Goal: Transaction & Acquisition: Purchase product/service

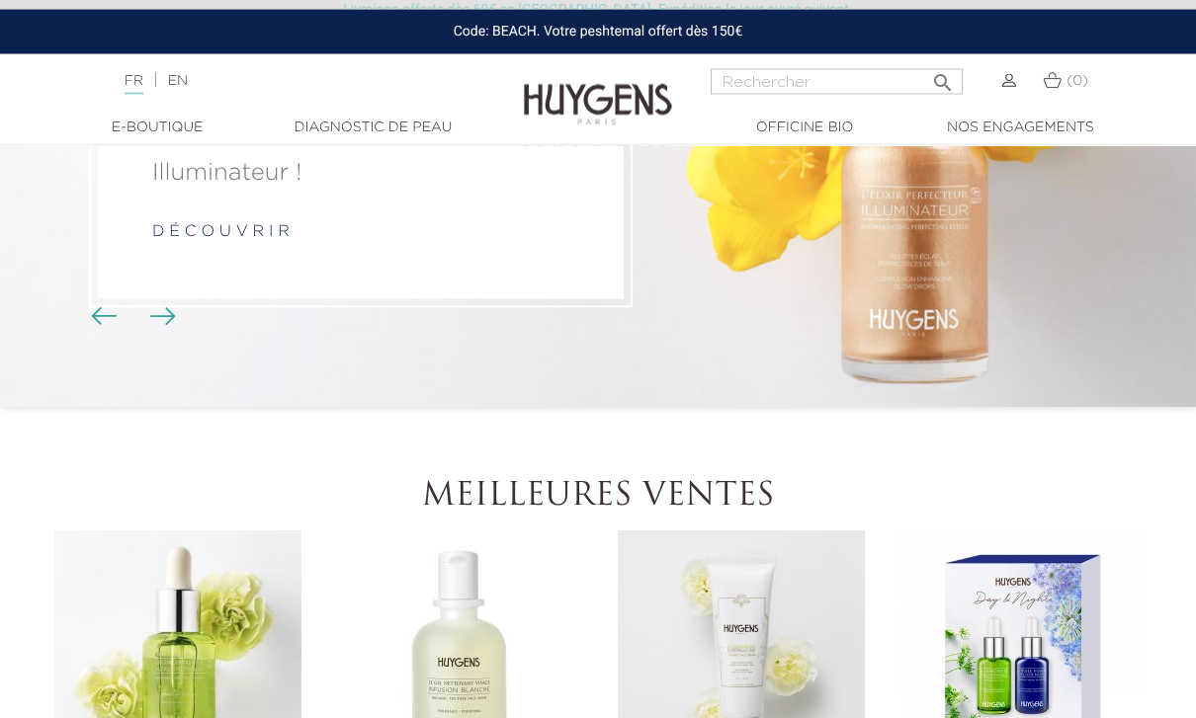
click at [988, 340] on li "NOUVEAU ! Découvrez notre Élixir Perfecteur Illuminateur ! d é c o u v r i r" at bounding box center [598, 156] width 1196 height 503
click at [980, 341] on li "NOUVEAU ! Découvrez notre Élixir Perfecteur Illuminateur ! d é c o u v r i r" at bounding box center [598, 156] width 1196 height 503
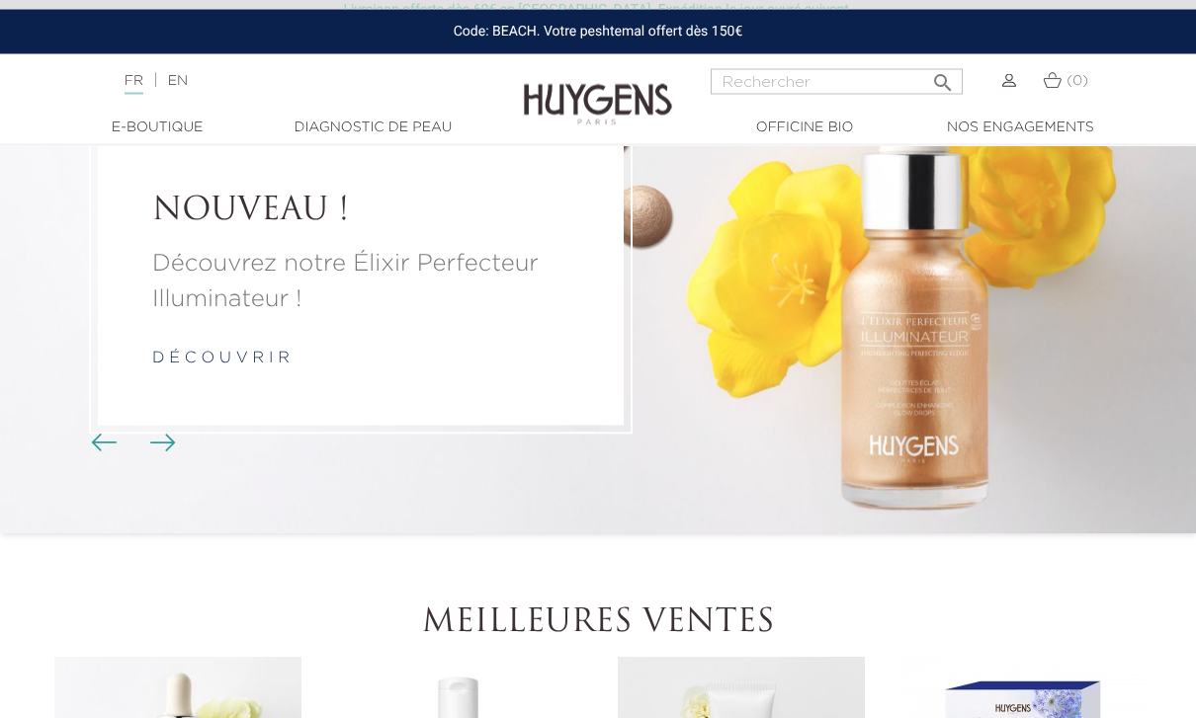
scroll to position [135, 0]
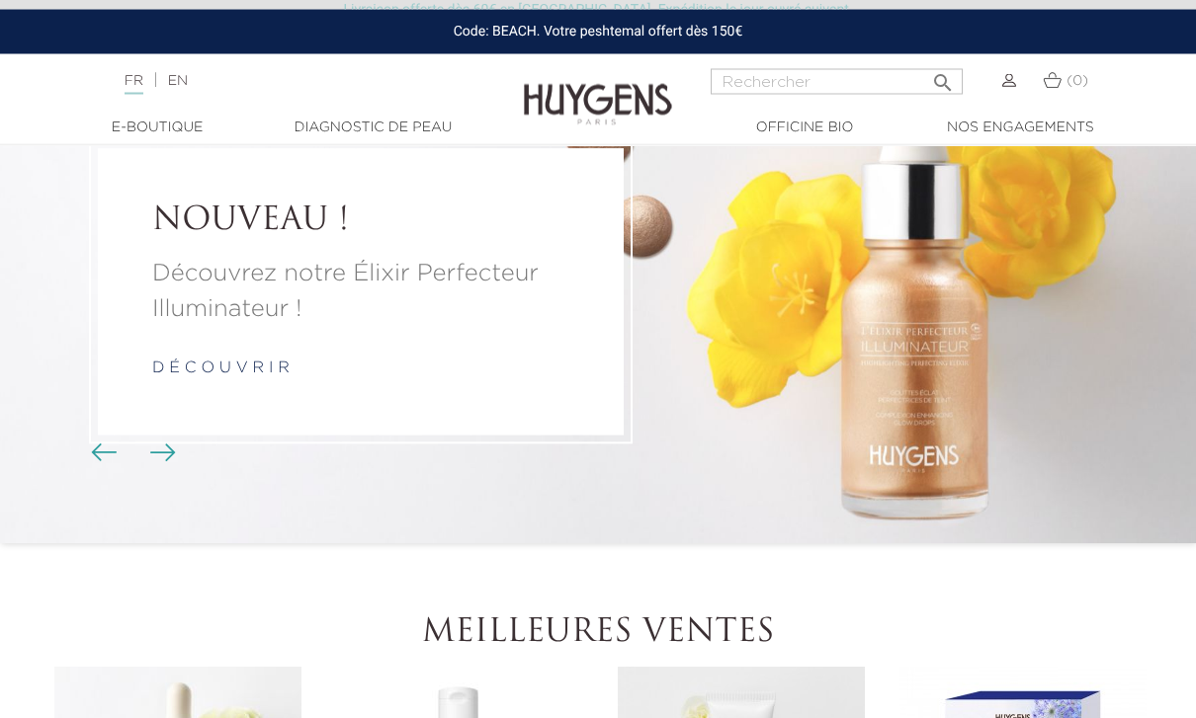
click at [250, 377] on link "d é c o u v r i r" at bounding box center [220, 370] width 137 height 16
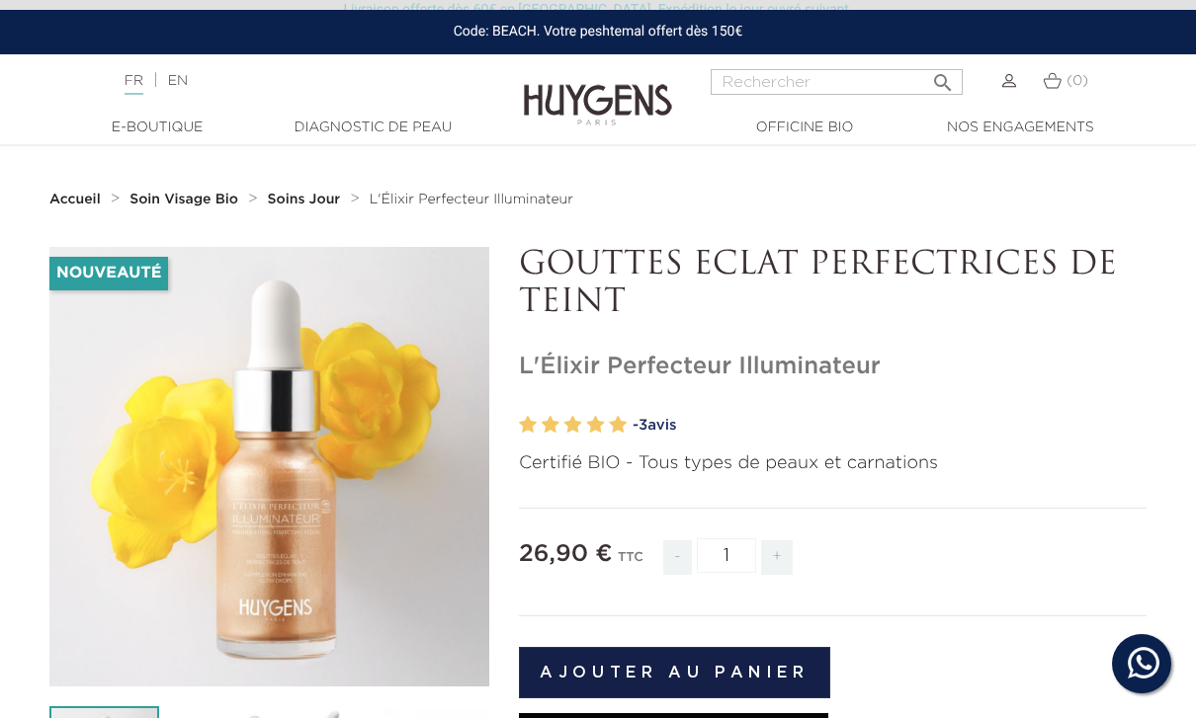
scroll to position [196, 0]
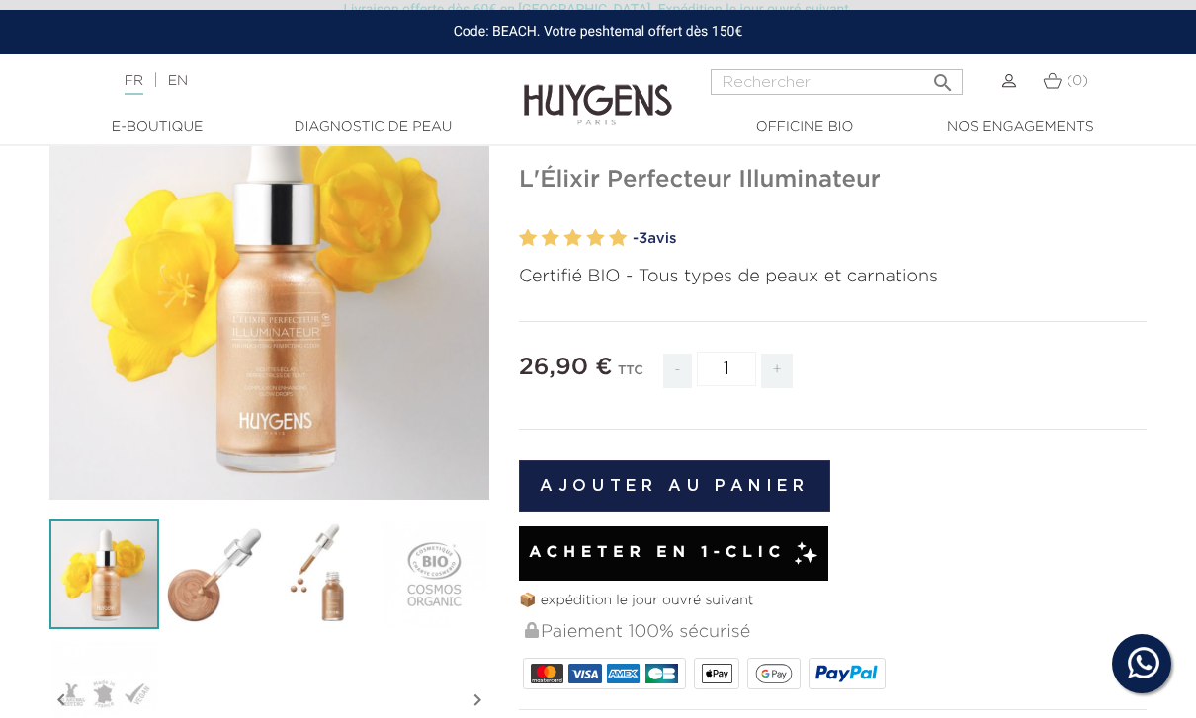
click at [334, 573] on img at bounding box center [325, 575] width 110 height 110
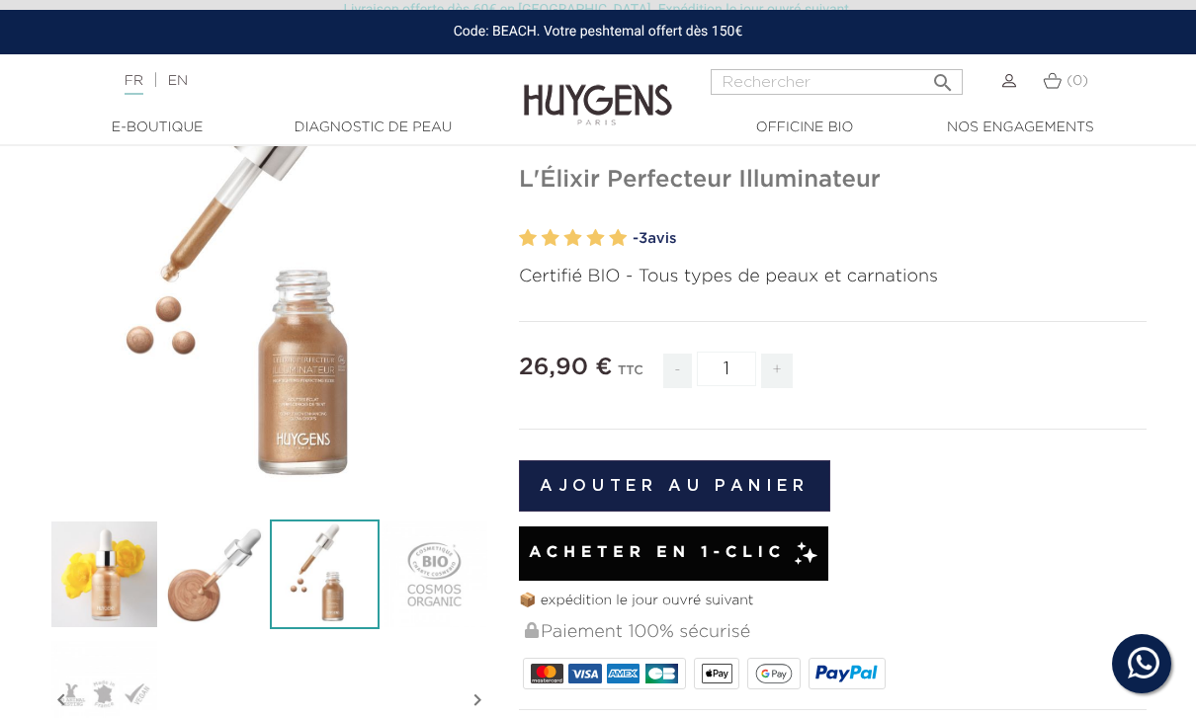
click at [205, 580] on img at bounding box center [214, 575] width 110 height 110
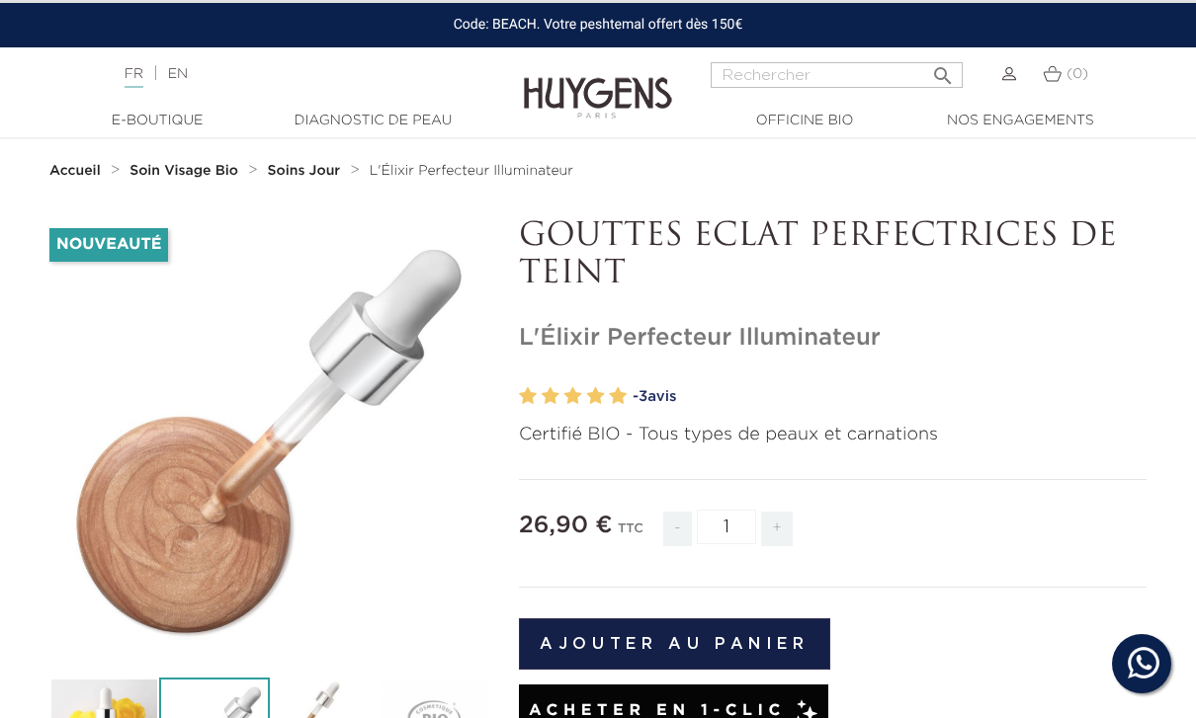
scroll to position [0, 0]
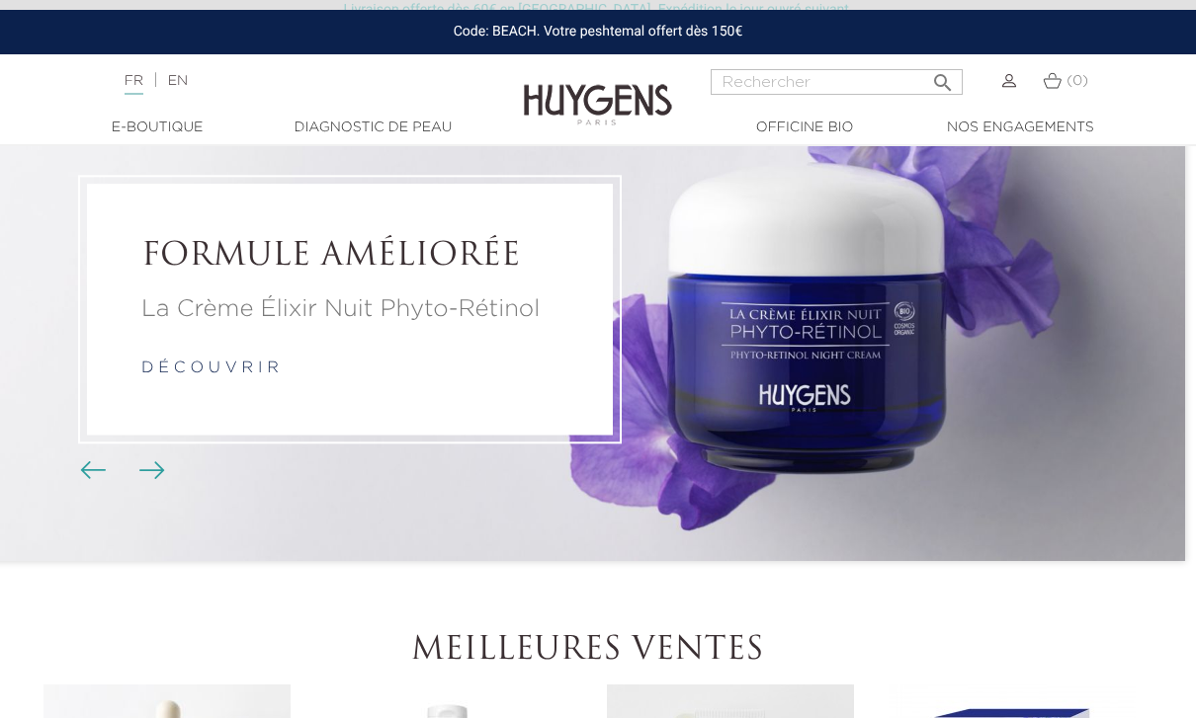
scroll to position [0, 15]
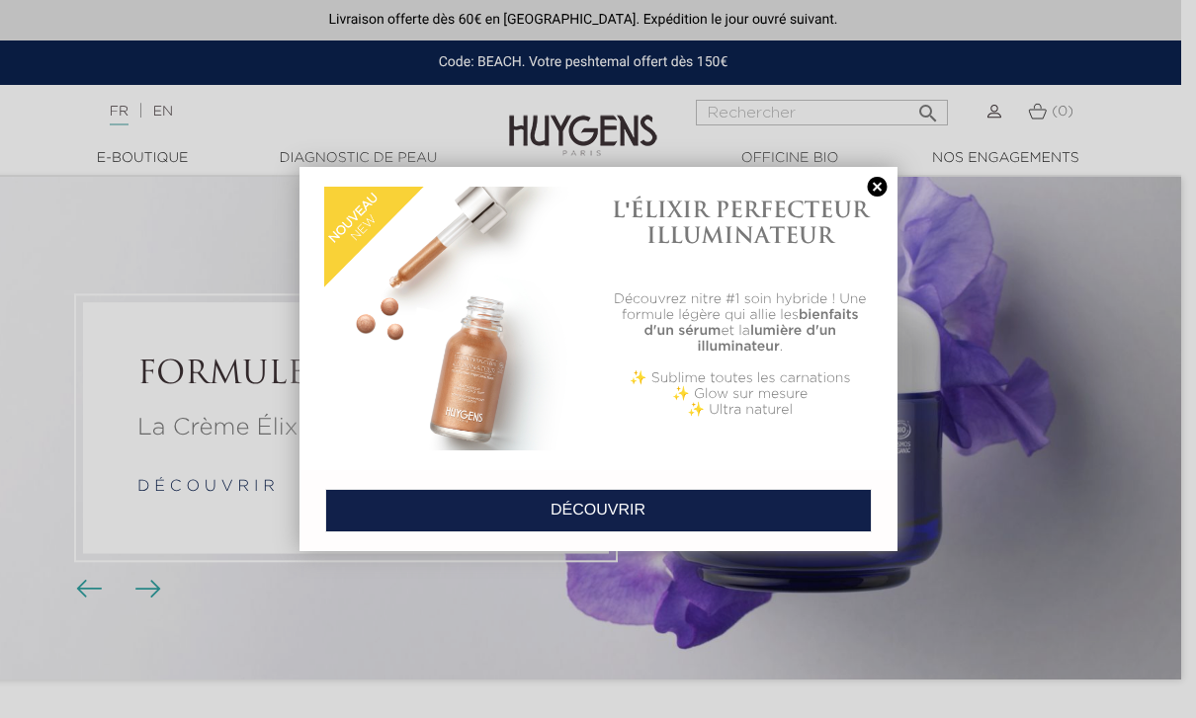
click at [883, 196] on link at bounding box center [878, 187] width 28 height 21
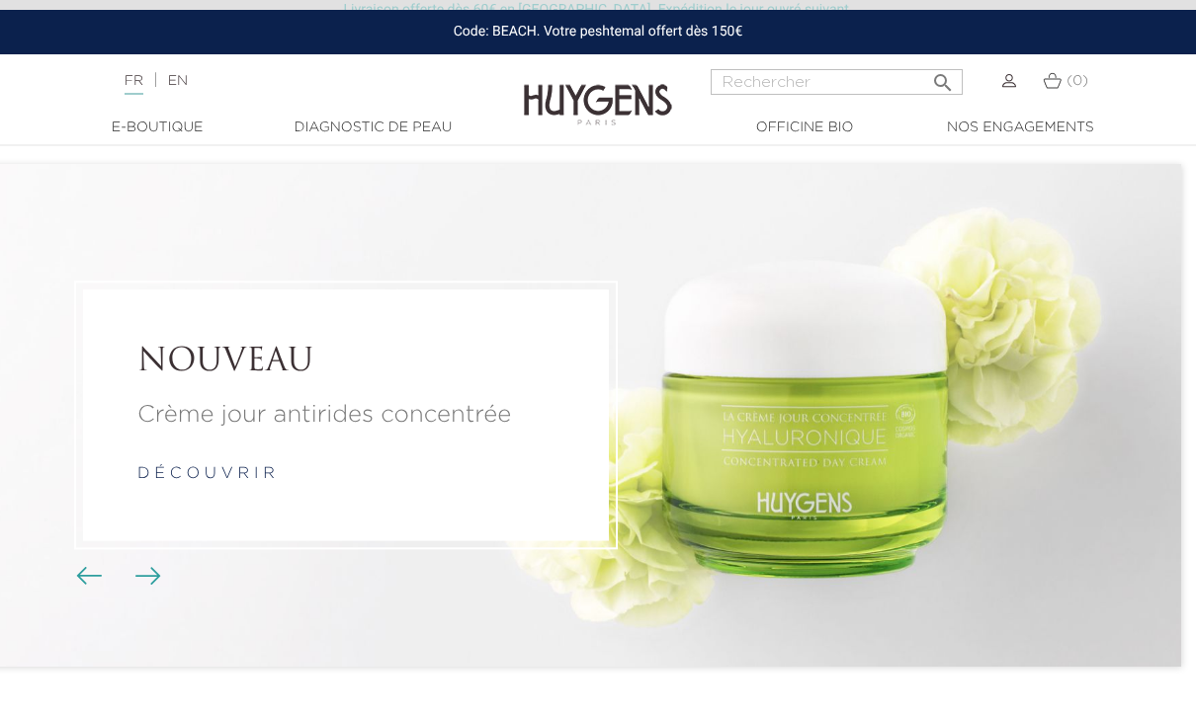
scroll to position [14, 15]
